Goal: Information Seeking & Learning: Learn about a topic

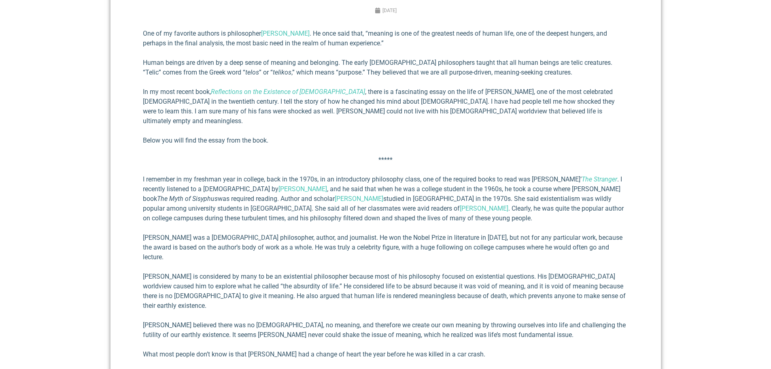
scroll to position [414, 0]
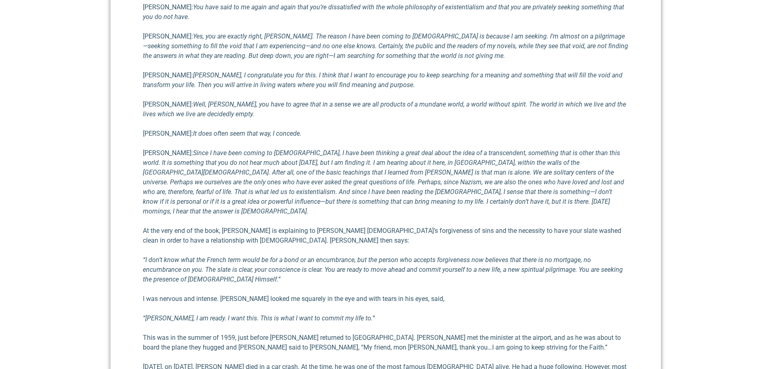
scroll to position [849, 0]
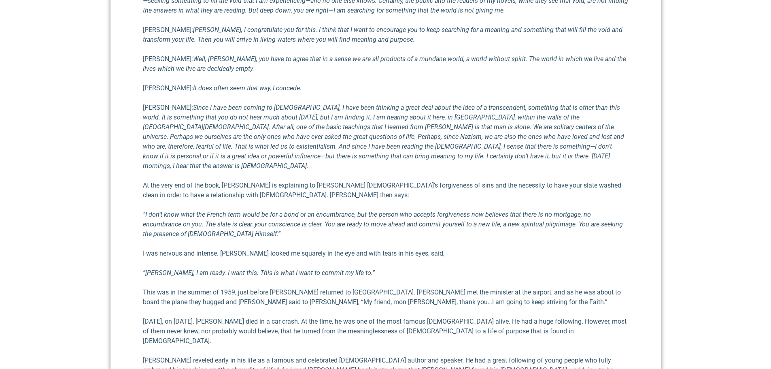
click at [280, 317] on p "[DATE], on [DATE], [PERSON_NAME] died in a car crash. At the time, he was one o…" at bounding box center [386, 331] width 486 height 29
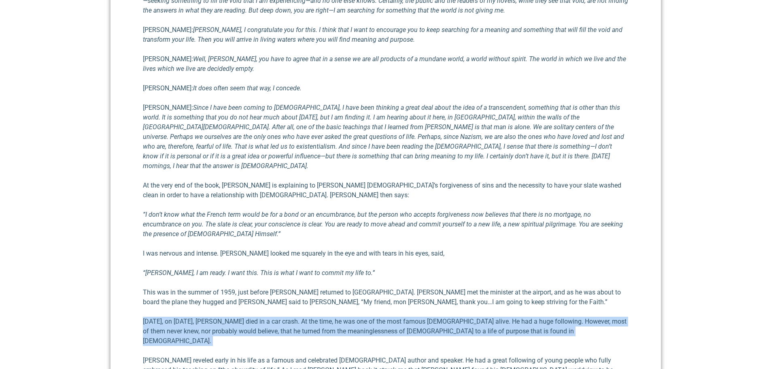
click at [280, 317] on p "[DATE], on [DATE], [PERSON_NAME] died in a car crash. At the time, he was one o…" at bounding box center [386, 331] width 486 height 29
click at [405, 317] on p "[DATE], on [DATE], [PERSON_NAME] died in a car crash. At the time, he was one o…" at bounding box center [386, 331] width 486 height 29
drag, startPoint x: 405, startPoint y: 268, endPoint x: 413, endPoint y: 283, distance: 16.1
click at [406, 317] on p "[DATE], on [DATE], [PERSON_NAME] died in a car crash. At the time, he was one o…" at bounding box center [386, 331] width 486 height 29
click at [414, 317] on p "[DATE], on [DATE], [PERSON_NAME] died in a car crash. At the time, he was one o…" at bounding box center [386, 331] width 486 height 29
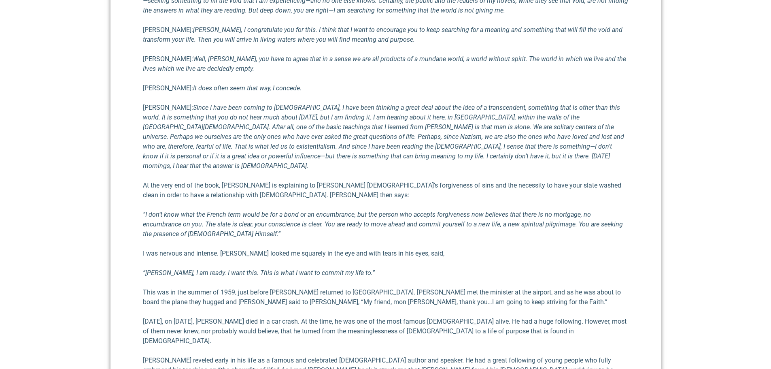
click at [300, 317] on p "[DATE], on [DATE], [PERSON_NAME] died in a car crash. At the time, he was one o…" at bounding box center [386, 331] width 486 height 29
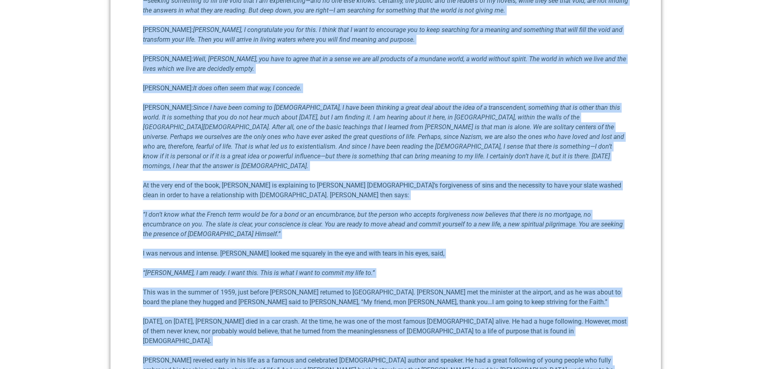
copy body "Loremi Dolors Ametcons-a Elitseddo Eiusmod Temporin Utlabor Etdolorem Aliqua En…"
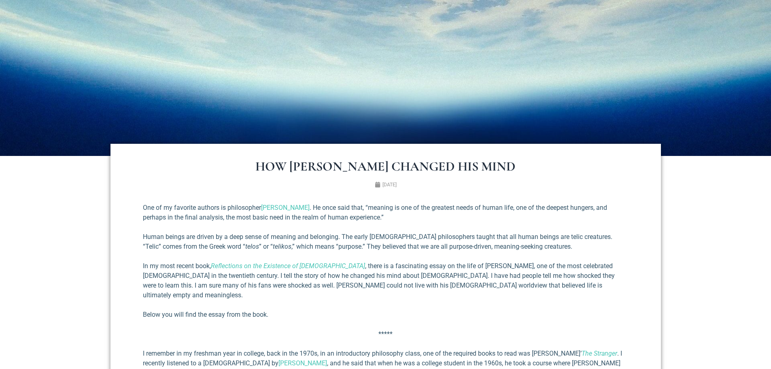
scroll to position [0, 0]
